Goal: Transaction & Acquisition: Purchase product/service

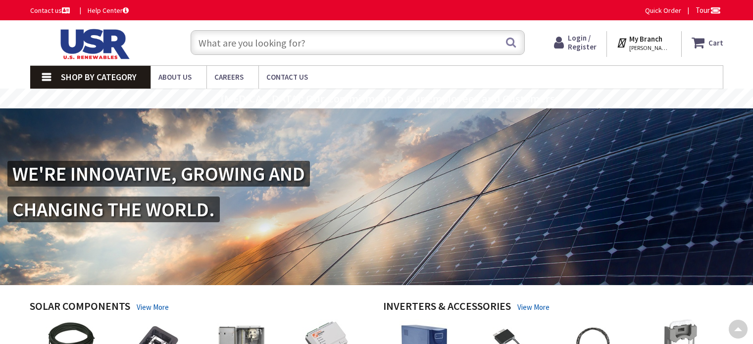
scroll to position [152, 0]
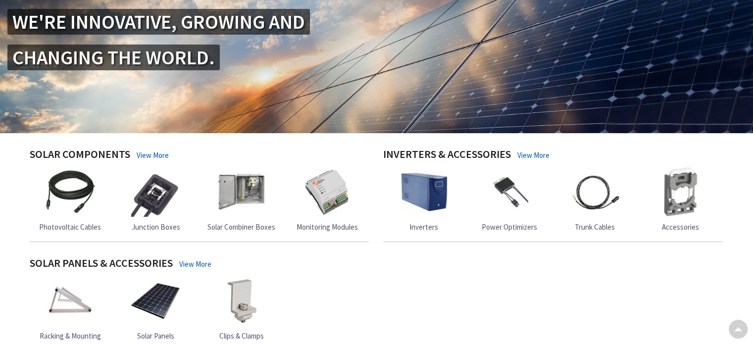
click at [163, 276] on img at bounding box center [156, 301] width 50 height 50
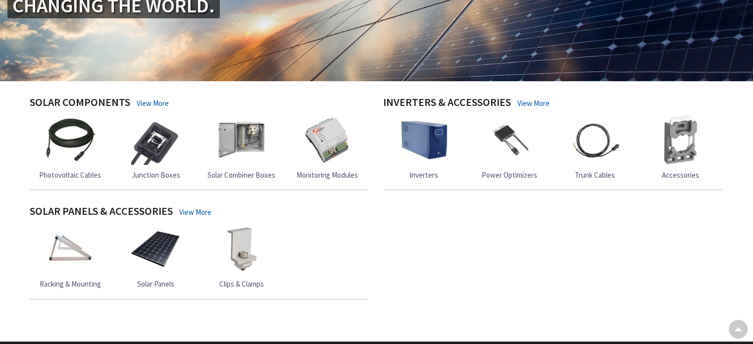
scroll to position [0, 0]
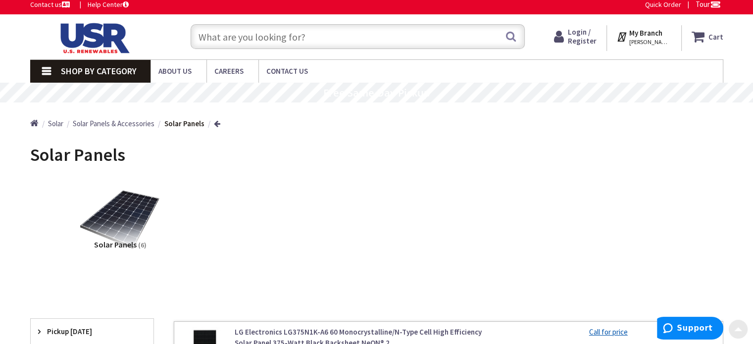
scroll to position [6, 0]
click at [53, 7] on link "Contact us" at bounding box center [51, 5] width 42 height 10
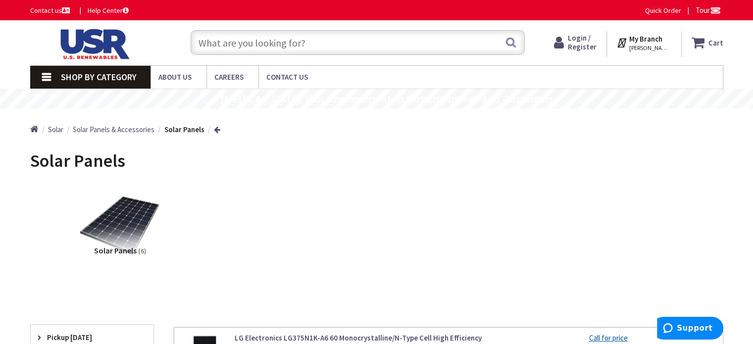
click at [57, 129] on span "Solar" at bounding box center [55, 129] width 15 height 9
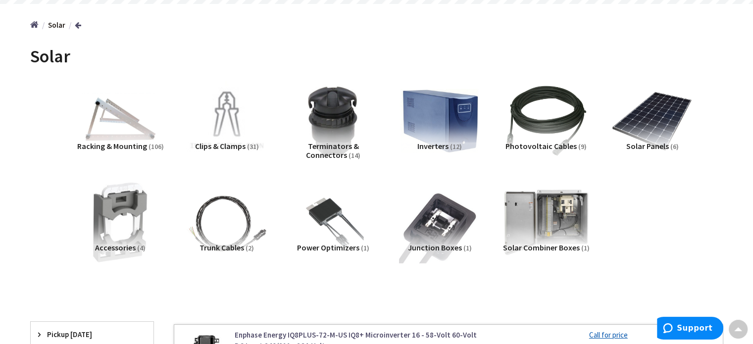
click at [559, 218] on img at bounding box center [546, 223] width 90 height 90
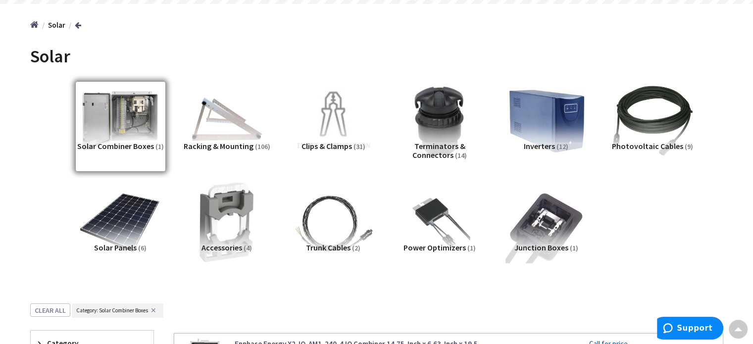
scroll to position [386, 0]
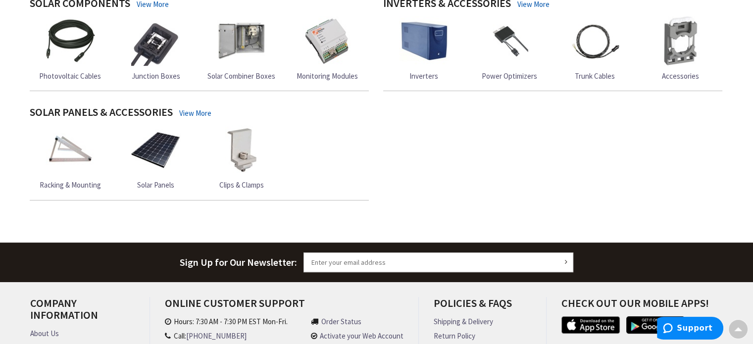
click at [446, 44] on img at bounding box center [424, 41] width 50 height 50
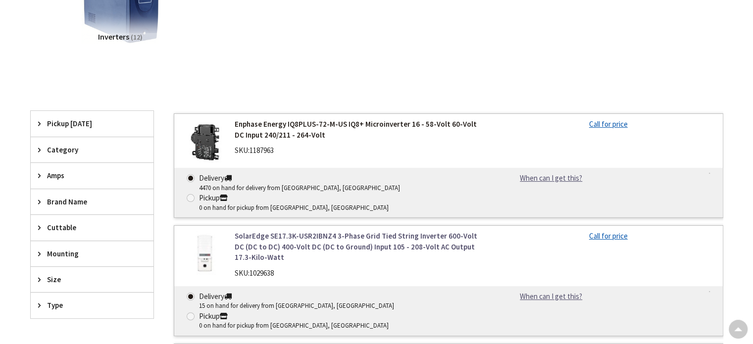
scroll to position [214, 0]
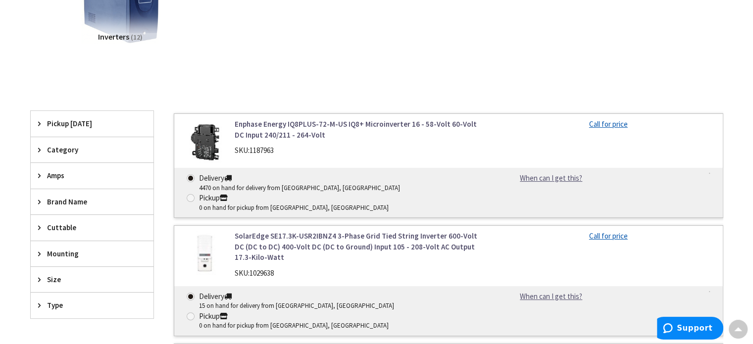
drag, startPoint x: 412, startPoint y: 118, endPoint x: 423, endPoint y: 116, distance: 11.7
click at [412, 119] on link "Enphase Energy IQ8PLUS-72-M-US IQ8+ Microinverter 16 - 58-Volt 60-Volt DC Input…" at bounding box center [361, 129] width 252 height 21
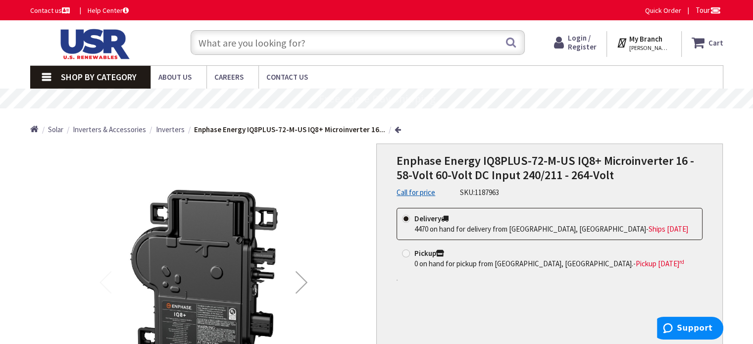
click at [411, 192] on link "Call for price" at bounding box center [416, 192] width 39 height 10
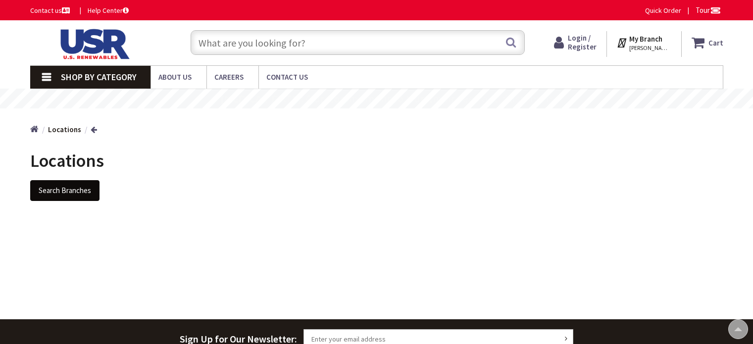
click at [77, 180] on button "Search Branches" at bounding box center [64, 190] width 69 height 21
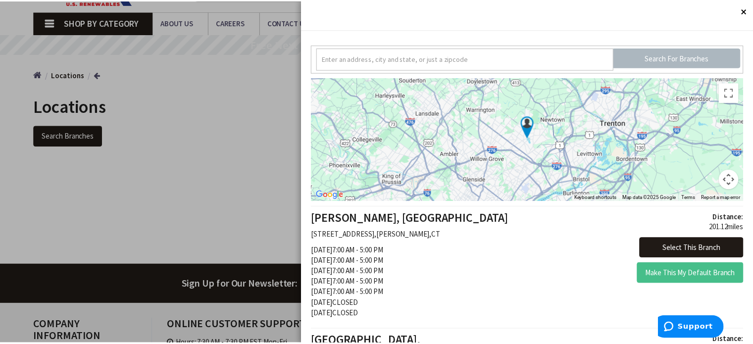
scroll to position [69, 0]
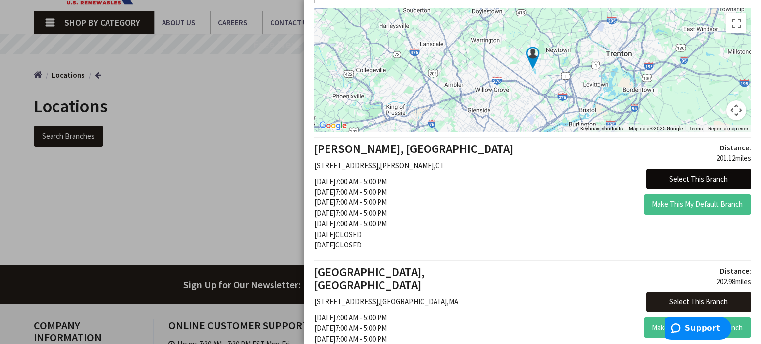
click at [666, 176] on button "Select This Branch" at bounding box center [698, 179] width 105 height 21
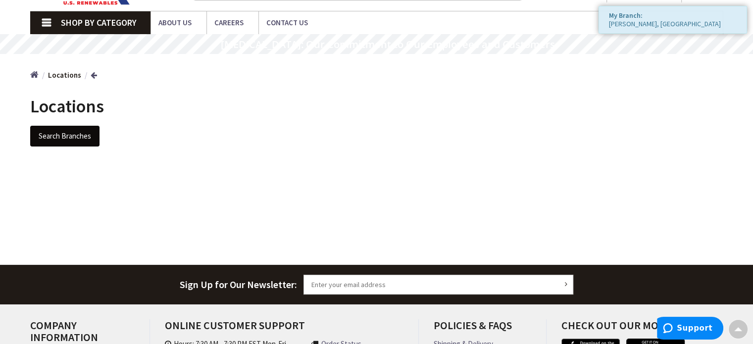
scroll to position [132, 0]
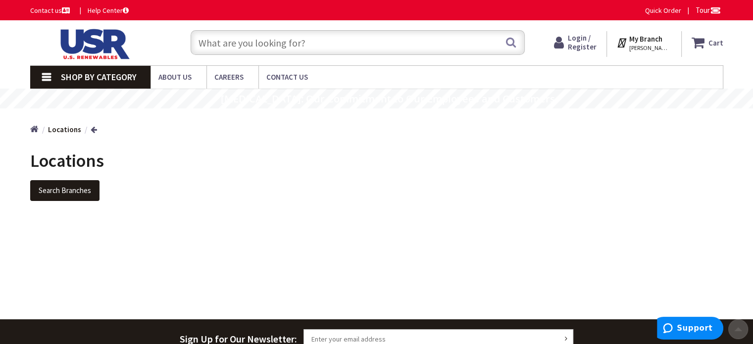
scroll to position [195, 0]
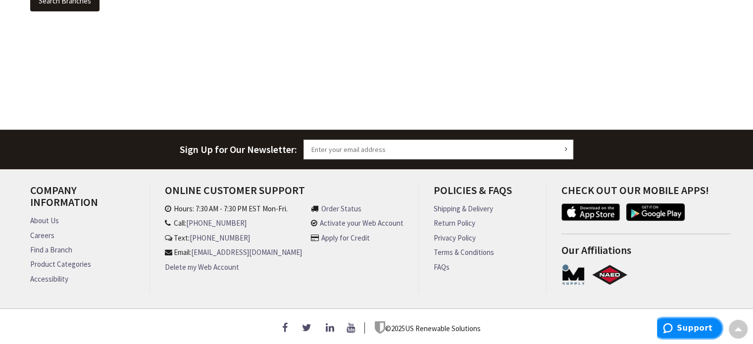
click at [687, 326] on span "Support" at bounding box center [695, 328] width 36 height 9
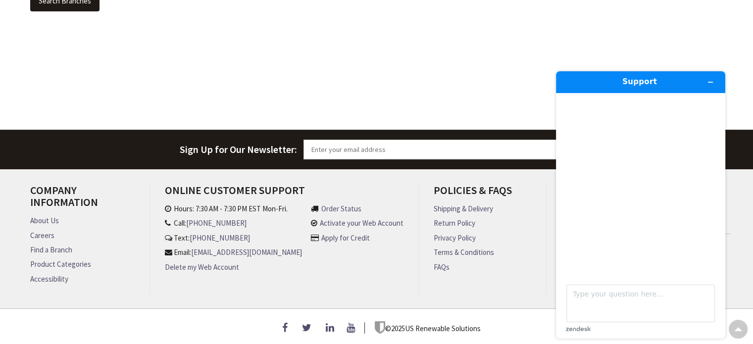
scroll to position [0, 0]
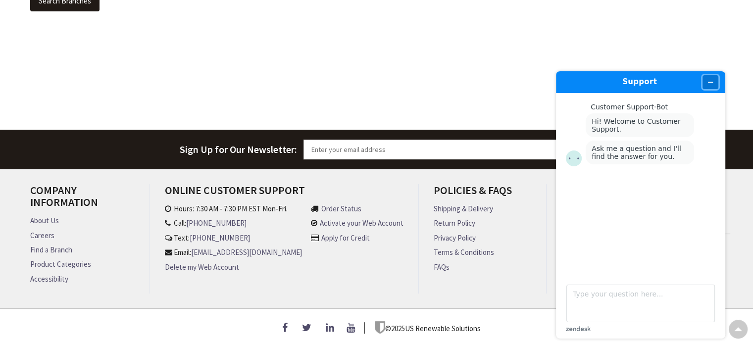
click at [714, 82] on button "Minimize widget" at bounding box center [711, 82] width 16 height 14
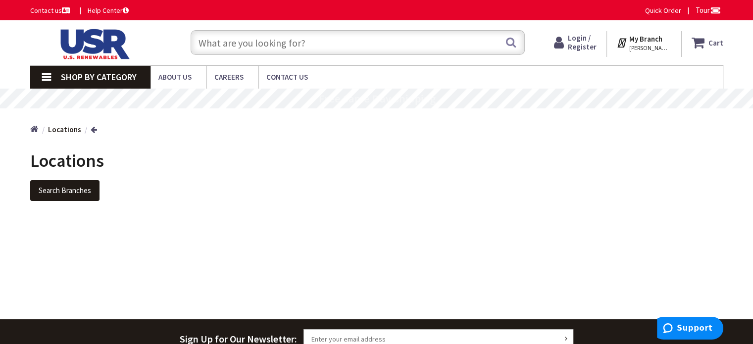
click at [95, 79] on span "Shop By Category" at bounding box center [99, 76] width 76 height 11
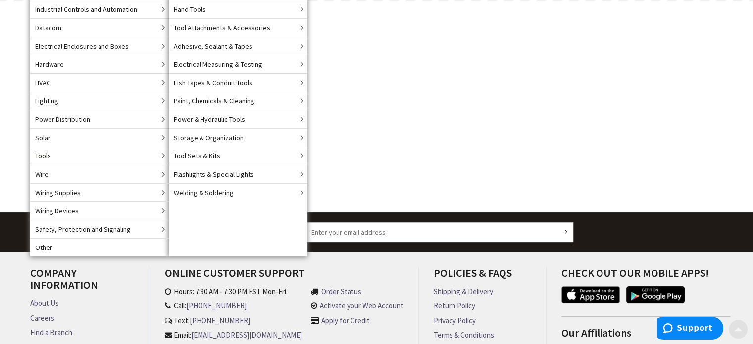
scroll to position [153, 0]
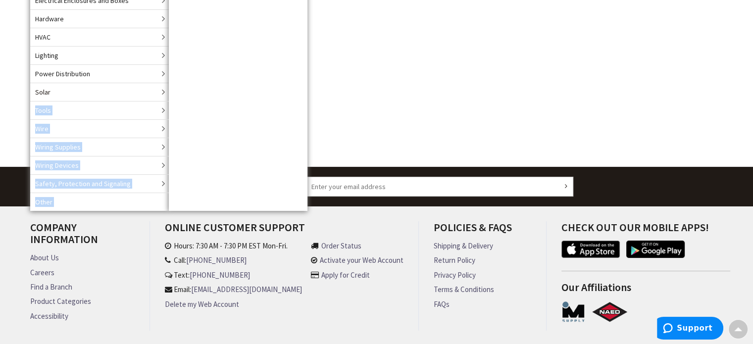
drag, startPoint x: 311, startPoint y: 75, endPoint x: 157, endPoint y: 91, distance: 154.9
click at [157, 91] on div "Skip to Content Toggle Nav Search Cart My Cart Close" at bounding box center [376, 125] width 753 height 514
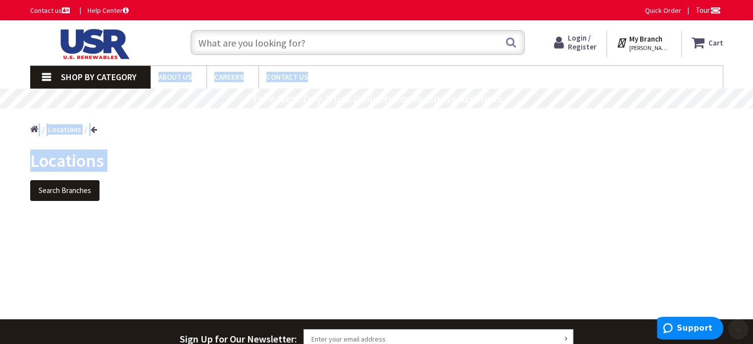
scroll to position [0, 0]
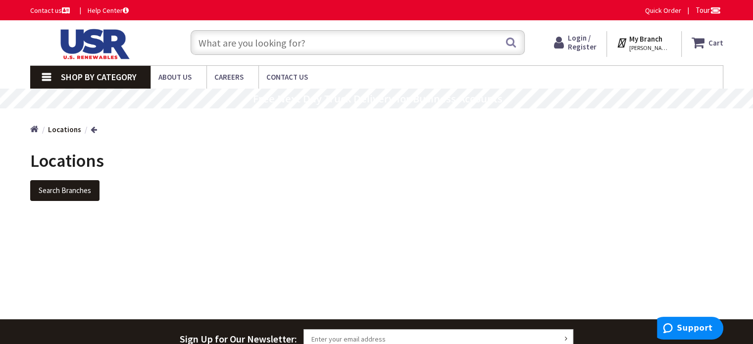
click at [75, 72] on span "Shop By Category" at bounding box center [99, 76] width 76 height 11
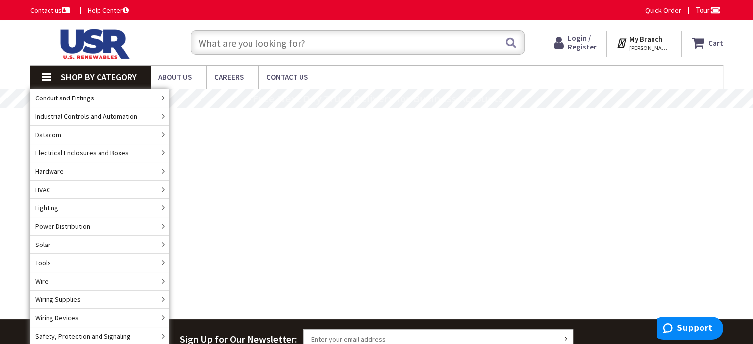
click at [40, 241] on span "Solar" at bounding box center [42, 245] width 15 height 10
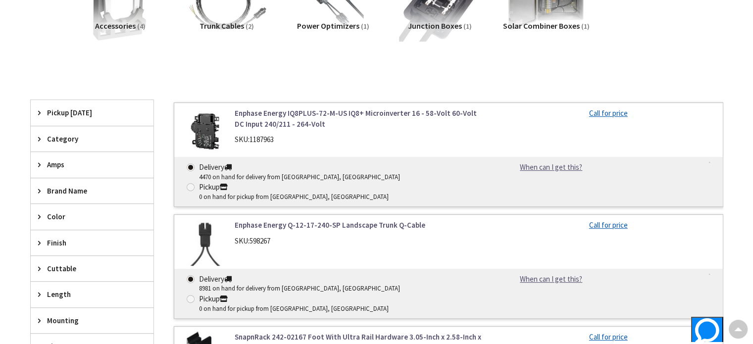
click at [620, 111] on link "Call for price" at bounding box center [608, 113] width 39 height 10
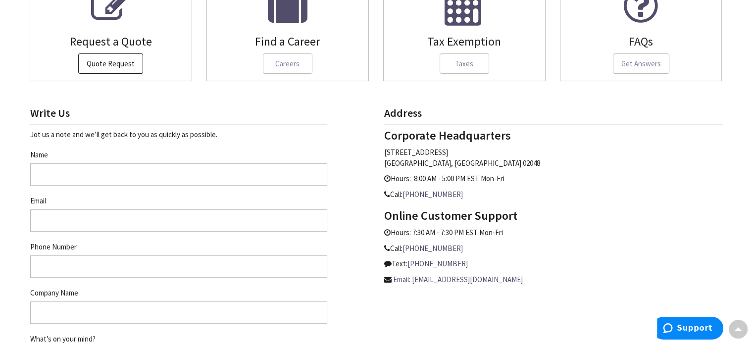
click at [122, 56] on span "Quote Request" at bounding box center [110, 63] width 65 height 21
